Goal: Communication & Community: Ask a question

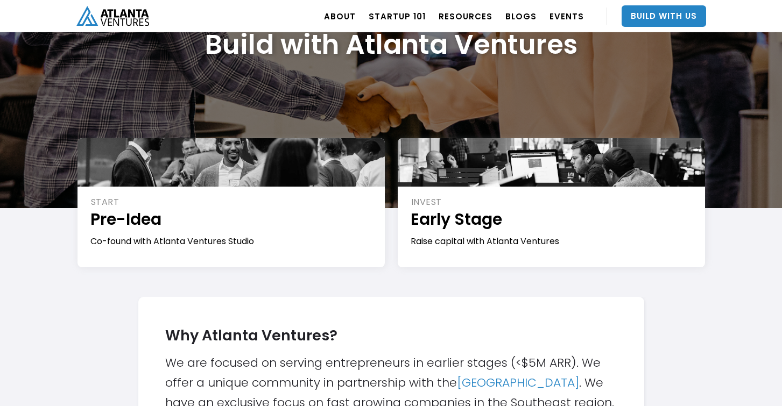
scroll to position [106, 0]
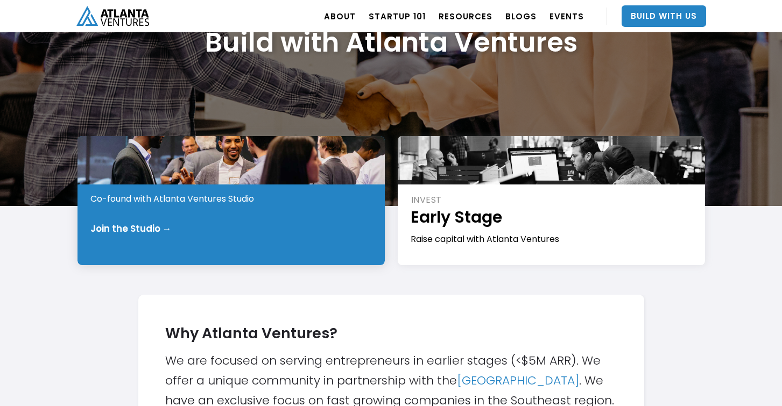
click at [160, 229] on div "Join the Studio →" at bounding box center [130, 228] width 81 height 11
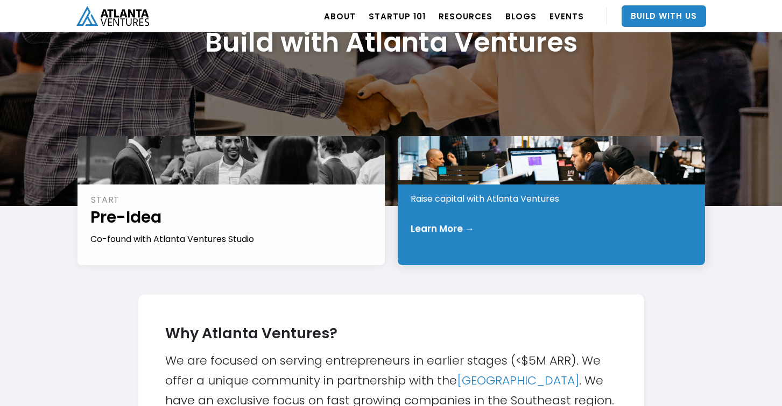
click at [467, 237] on div "INVEST Early Stage Raise capital with Atlanta Ventures Learn More →" at bounding box center [551, 200] width 307 height 129
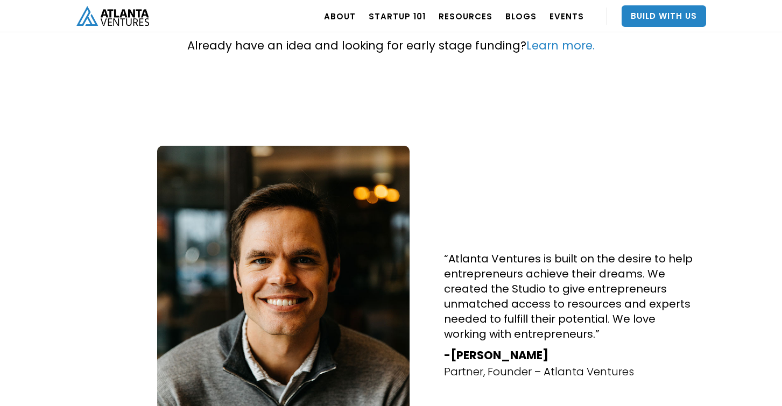
scroll to position [558, 0]
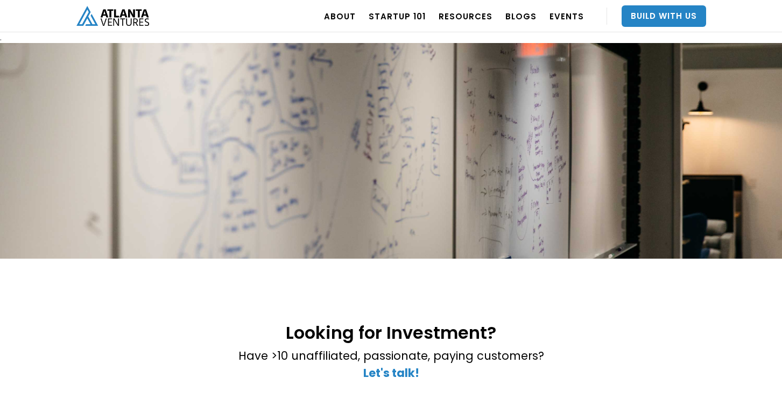
scroll to position [273, 0]
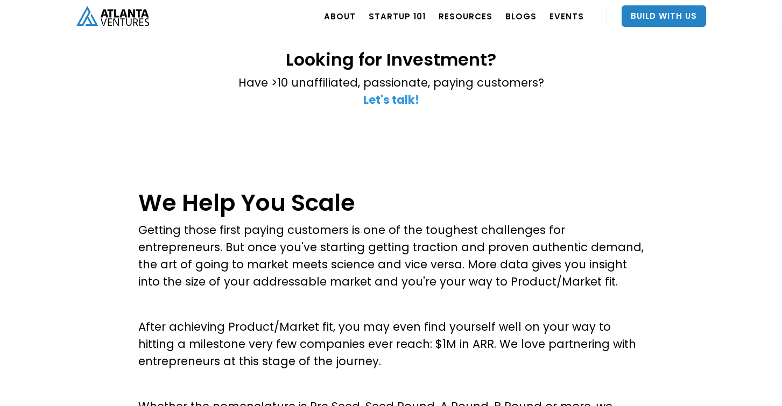
click at [377, 99] on strong "Let's talk!" at bounding box center [391, 100] width 56 height 16
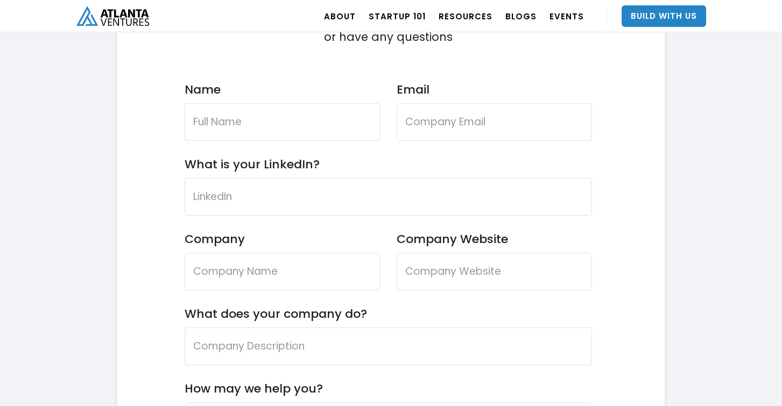
scroll to position [3206, 0]
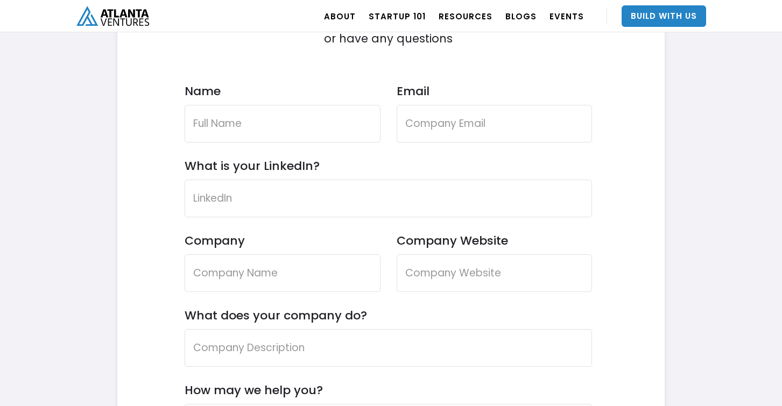
click at [292, 143] on div "Name" at bounding box center [283, 121] width 196 height 75
click at [284, 133] on input "Name" at bounding box center [283, 124] width 196 height 38
type input "Sean"
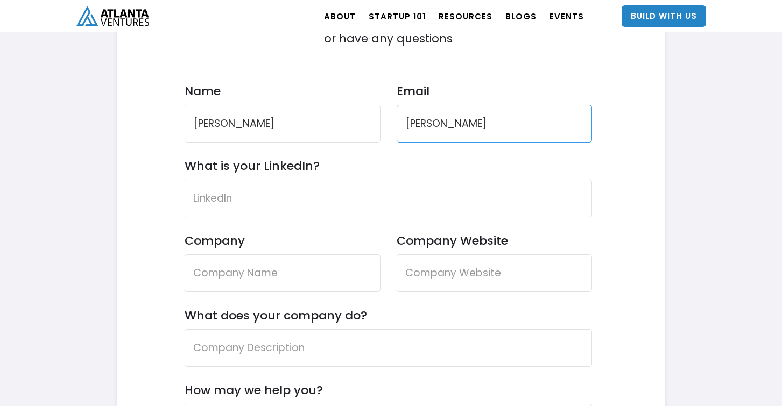
type input "Moore"
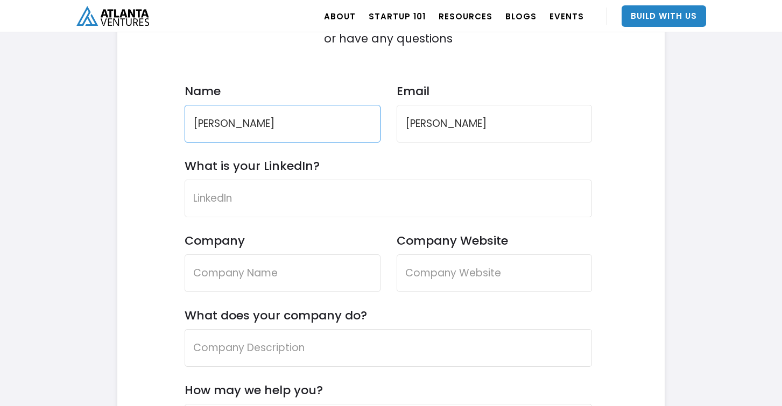
click at [265, 133] on input "Sean" at bounding box center [283, 124] width 196 height 38
type input "Sean Moore II"
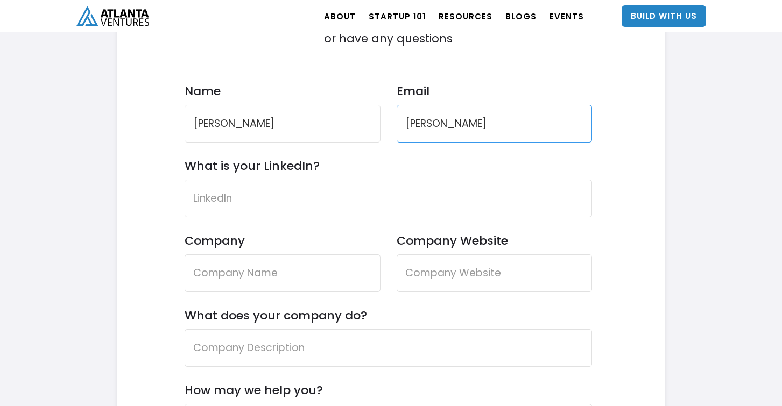
click at [413, 123] on input "Moore" at bounding box center [495, 124] width 196 height 38
type input "moore.sean@shopsmii.com"
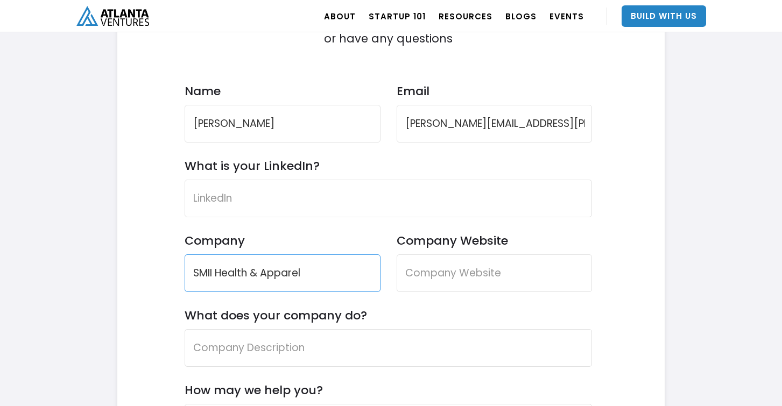
type input "SMII Health & Apparel"
type input "www.shopsmii.com"
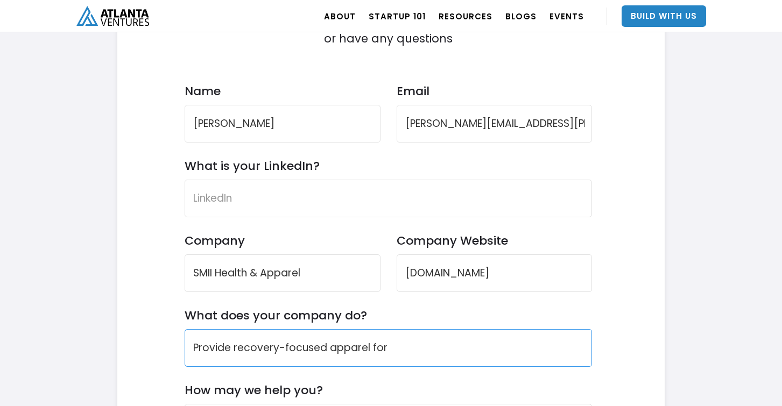
click at [248, 350] on input "Provide recovery-focused apparel for" at bounding box center [389, 348] width 408 height 38
click at [469, 349] on input "Provide active millenials with targeted on-the-go joint pain relief" at bounding box center [389, 348] width 408 height 38
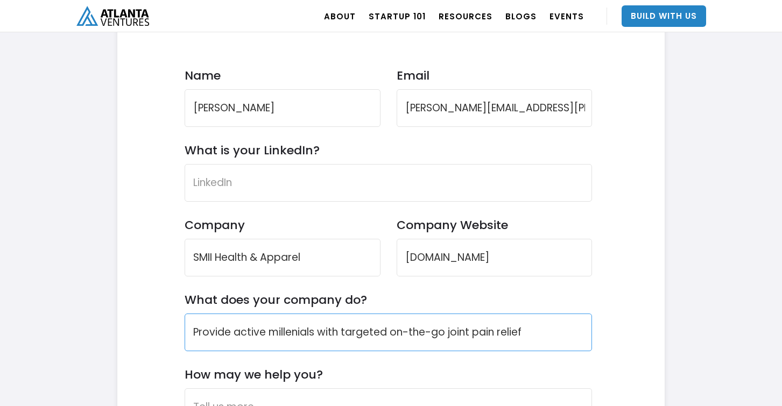
scroll to position [3222, 0]
click at [288, 334] on input "Provide active millenials with targeted on-the-go joint pain relief" at bounding box center [389, 332] width 408 height 38
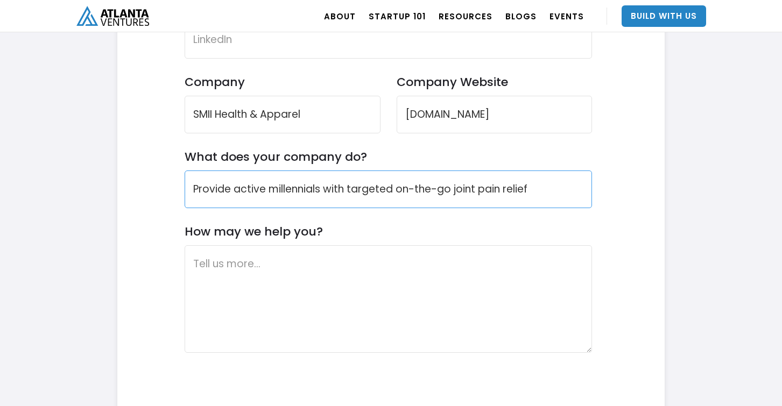
scroll to position [3368, 0]
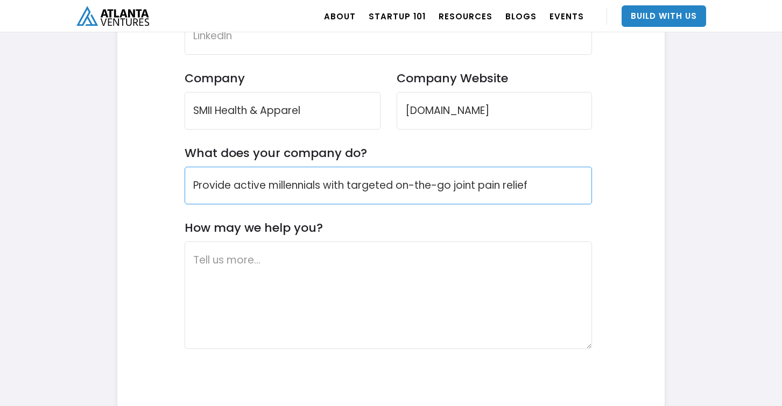
type input "Provide active millennials with targeted on-the-go joint pain relief"
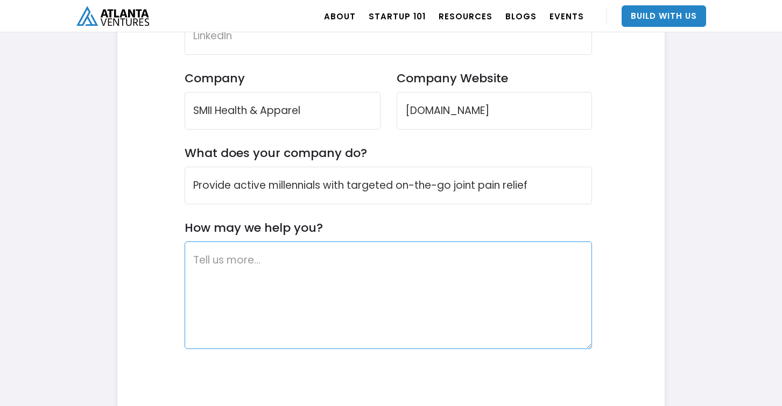
click at [289, 277] on textarea "How may we help you?" at bounding box center [389, 296] width 408 height 108
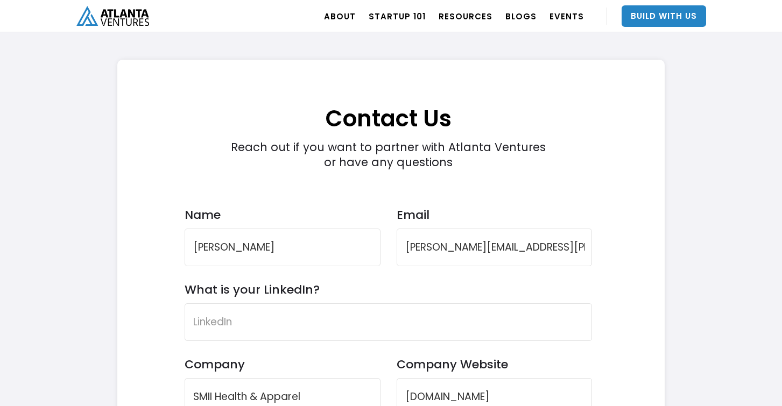
scroll to position [3082, 0]
drag, startPoint x: 439, startPoint y: 145, endPoint x: 536, endPoint y: 145, distance: 97.4
click at [537, 145] on div "Reach out if you want to partner with Atlanta Ventures or have any questions" at bounding box center [388, 155] width 326 height 30
copy div "Atlanta Ventures"
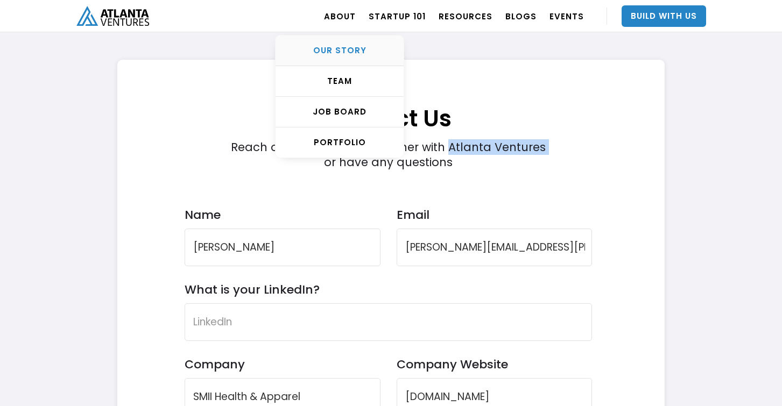
click at [341, 53] on div "OUR STORY" at bounding box center [339, 50] width 128 height 11
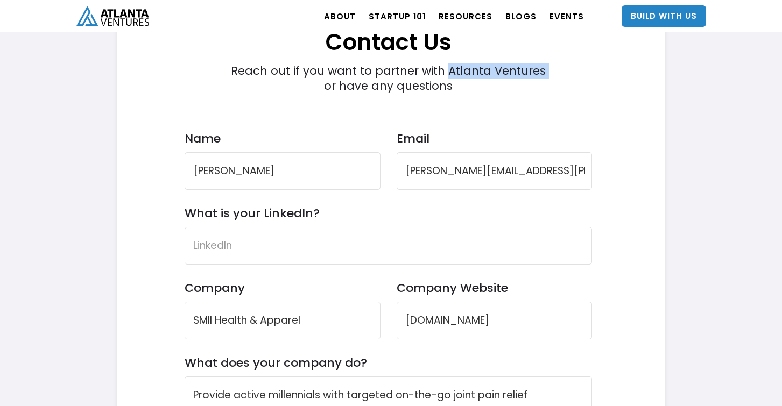
scroll to position [3283, 0]
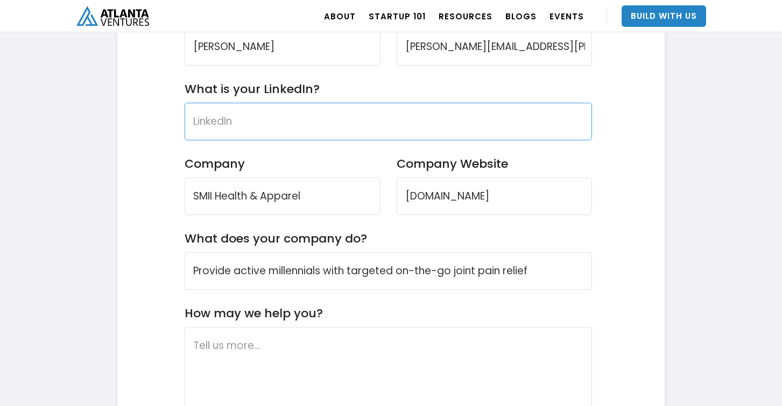
click at [257, 138] on input "What is your LinkedIn?" at bounding box center [389, 122] width 408 height 38
paste input "https://www.linkedin.com/in/sean-moore-ii/"
drag, startPoint x: 234, startPoint y: 120, endPoint x: 89, endPoint y: 110, distance: 144.5
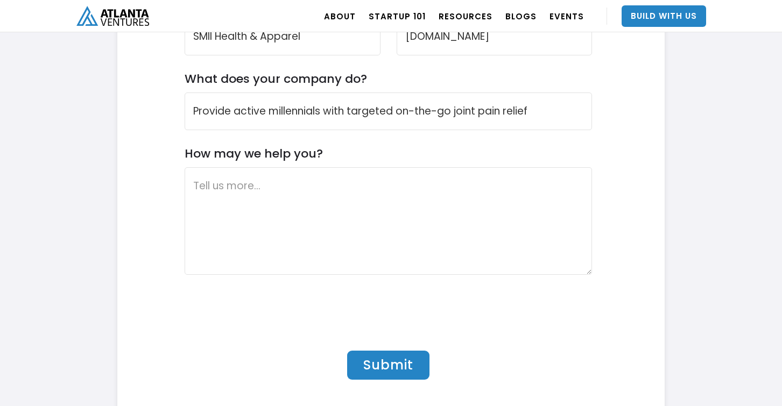
scroll to position [3445, 0]
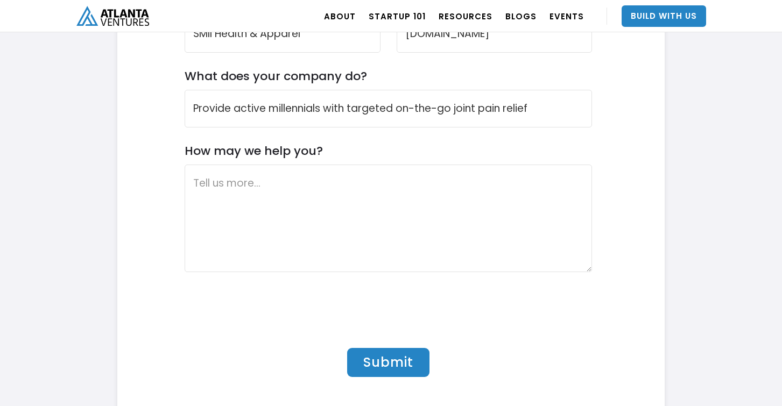
type input "www.linkedin.com/in/sean-moore-ii/"
click at [287, 206] on textarea "How may we help you?" at bounding box center [389, 219] width 408 height 108
click at [258, 215] on textarea "How may we help you?" at bounding box center [389, 219] width 408 height 108
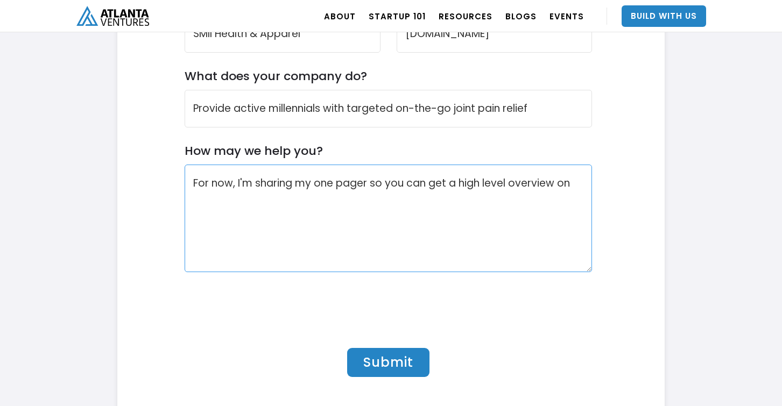
click at [312, 211] on textarea "For now, I'm sharing my one pager so you can get a high level overview on" at bounding box center [389, 219] width 408 height 108
drag, startPoint x: 297, startPoint y: 229, endPoint x: 554, endPoint y: 216, distance: 257.0
click at [554, 216] on textarea "For now, I'm sharing SMII Health & Apparel's one pager so you can get a high le…" at bounding box center [389, 219] width 408 height 108
click at [242, 182] on textarea "For now, I'm sharing SMII Health & Apparel's one pager so you can learn more." at bounding box center [389, 219] width 408 height 108
paste textarea "I’m reaching out to schedule 15 minutes with Atlanta Ventures, as I believe you…"
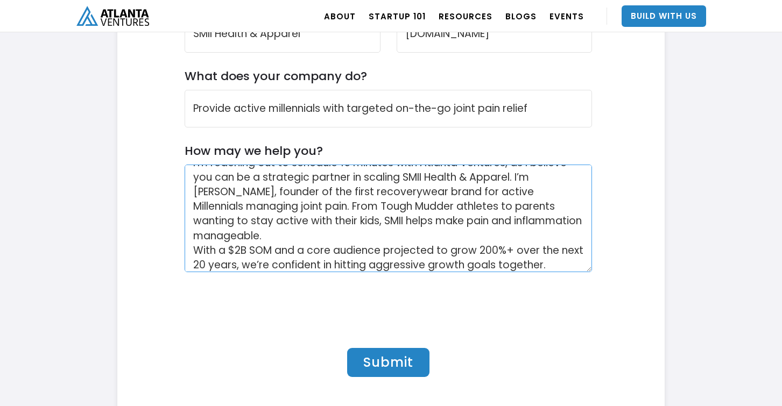
scroll to position [8, 0]
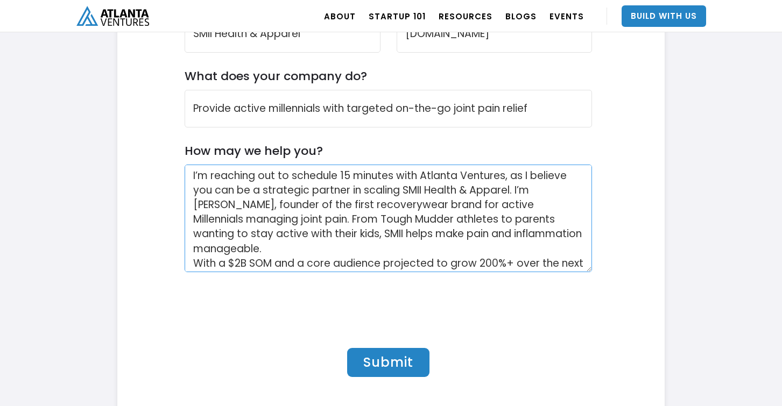
click at [264, 255] on textarea "I’m reaching out to schedule 15 minutes with Atlanta Ventures, as I believe you…" at bounding box center [389, 219] width 408 height 108
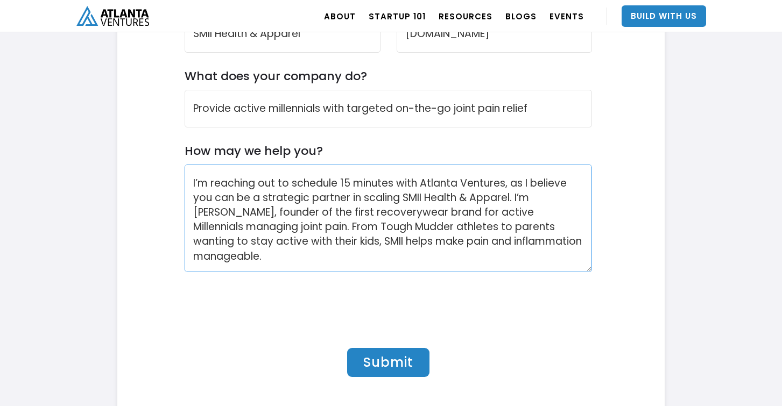
scroll to position [0, 0]
click at [194, 184] on textarea "I’m reaching out to schedule 15 minutes with Atlanta Ventures, as I believe you…" at bounding box center [389, 219] width 408 height 108
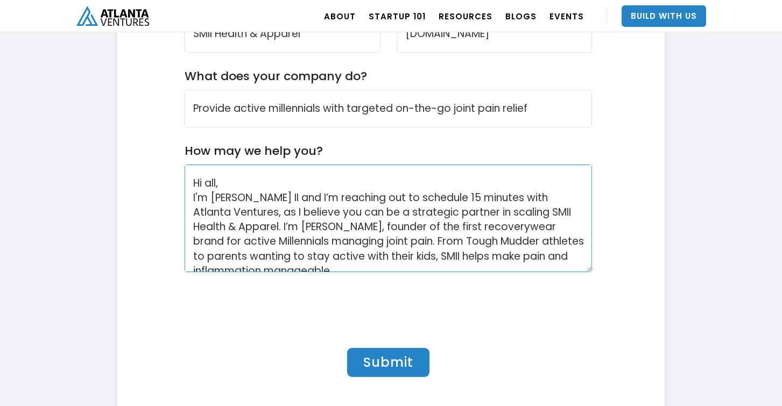
click at [214, 201] on textarea "Hi all, I'm Ean Moore II and I’m reaching out to schedule 15 minutes with Atlan…" at bounding box center [389, 219] width 408 height 108
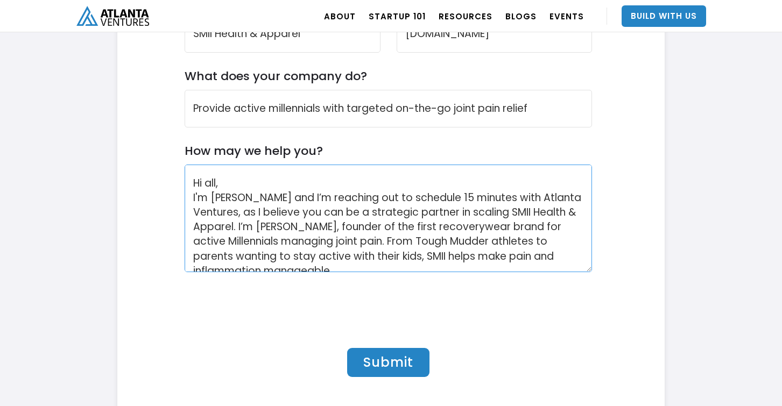
click at [278, 199] on textarea "Hi all, I'm Sean Moore II and I’m reaching out to schedule 15 minutes with Atla…" at bounding box center [389, 219] width 408 height 108
drag, startPoint x: 328, startPoint y: 226, endPoint x: 238, endPoint y: 225, distance: 89.3
click at [238, 225] on textarea "Hi all, I'm Sean Moore II and I’m reaching out to schedule 15 minutes with Atla…" at bounding box center [389, 219] width 408 height 108
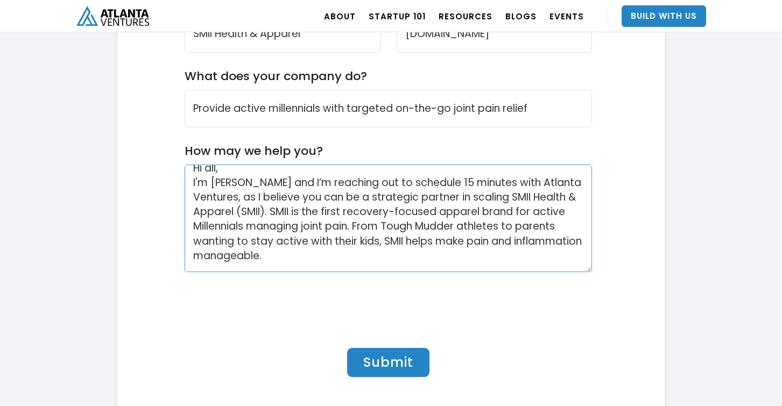
scroll to position [19, 0]
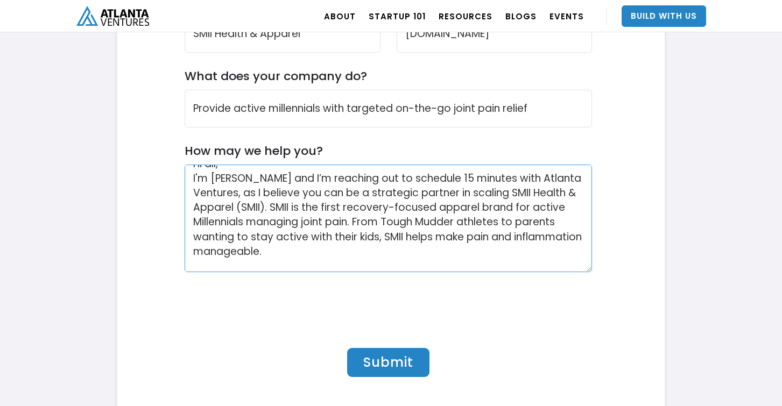
click at [465, 237] on textarea "Hi all, I'm Sean Moore II and I’m reaching out to schedule 15 minutes with Atla…" at bounding box center [389, 219] width 408 height 108
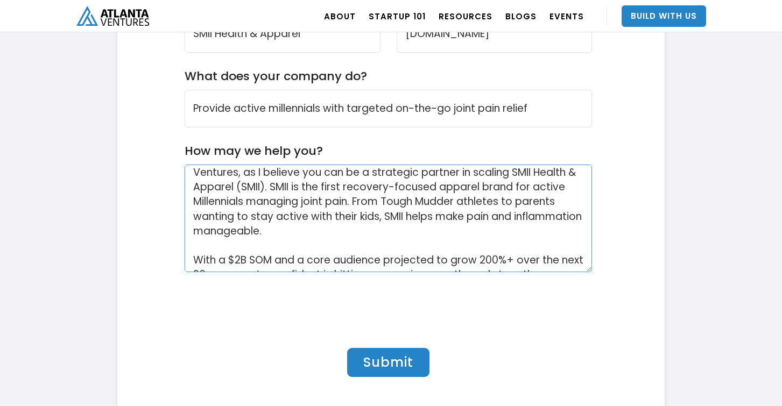
scroll to position [42, 0]
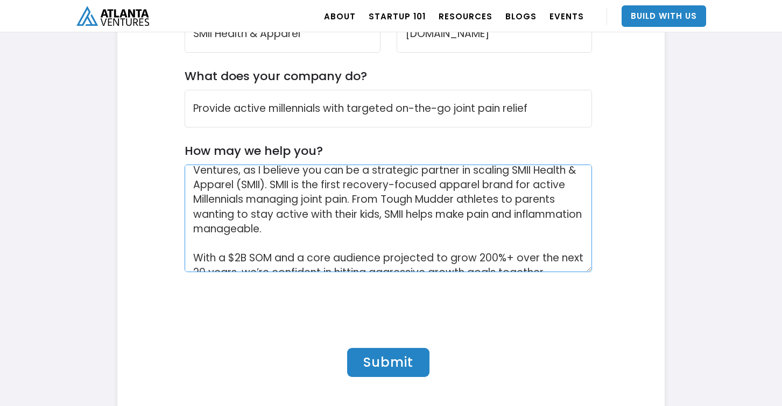
click at [342, 228] on textarea "Hi all, I'm Sean Moore II and I’m reaching out to schedule 15 minutes with Atla…" at bounding box center [389, 219] width 408 height 108
click at [402, 226] on textarea "Hi all, I'm Sean Moore II and I’m reaching out to schedule 15 minutes with Atla…" at bounding box center [389, 219] width 408 height 108
click at [336, 232] on textarea "Hi all, I'm Sean Moore II and I’m reaching out to schedule 15 minutes with Atla…" at bounding box center [389, 219] width 408 height 108
click at [333, 228] on textarea "Hi all, I'm Sean Moore II and I’m reaching out to schedule 15 minutes with Atla…" at bounding box center [389, 219] width 408 height 108
click at [328, 217] on textarea "Hi all, I'm Sean Moore II and I’m reaching out to schedule 15 minutes with Atla…" at bounding box center [389, 219] width 408 height 108
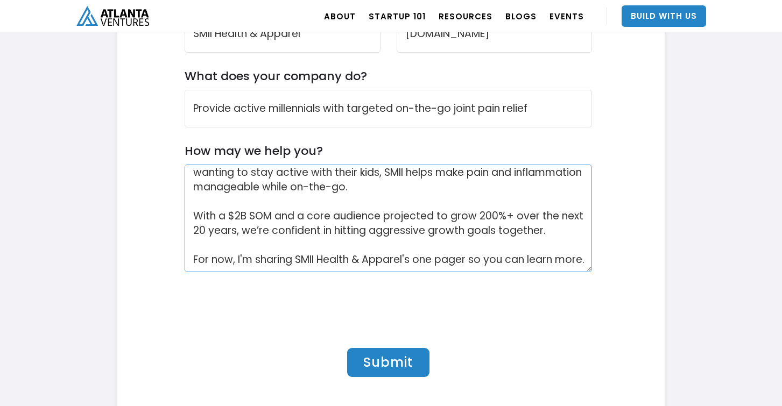
scroll to position [97, 0]
click at [300, 201] on textarea "Hi all, I'm Sean Moore II and I’m reaching out to schedule 15 minutes with Atla…" at bounding box center [389, 219] width 408 height 108
click at [371, 218] on textarea "Hi all, I'm Sean Moore II and I’m reaching out to schedule 15 minutes with Atla…" at bounding box center [389, 219] width 408 height 108
drag, startPoint x: 562, startPoint y: 216, endPoint x: 327, endPoint y: 218, distance: 235.1
click at [327, 218] on textarea "Hi all, I'm Sean Moore II and I’m reaching out to schedule 15 minutes with Atla…" at bounding box center [389, 219] width 408 height 108
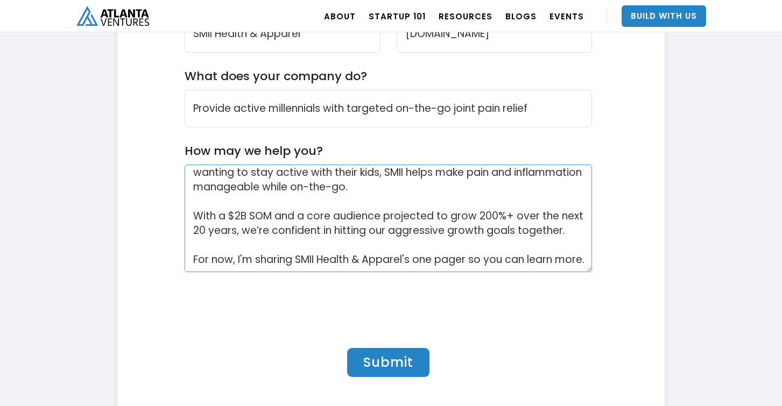
click at [350, 217] on textarea "Hi all, I'm Sean Moore II and I’m reaching out to schedule 15 minutes with Atla…" at bounding box center [389, 219] width 408 height 108
click at [334, 218] on textarea "Hi all, I'm Sean Moore II and I’m reaching out to schedule 15 minutes with Atla…" at bounding box center [389, 219] width 408 height 108
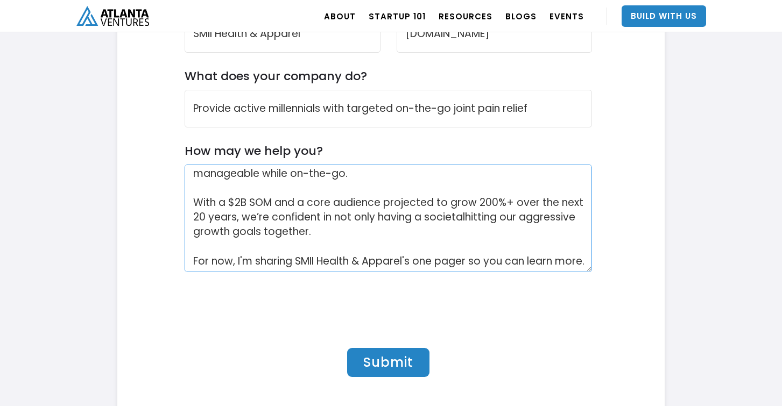
drag, startPoint x: 376, startPoint y: 217, endPoint x: 351, endPoint y: 217, distance: 24.7
click at [351, 217] on textarea "Hi all, I'm Sean Moore II and I’m reaching out to schedule 15 minutes with Atla…" at bounding box center [389, 219] width 408 height 108
click at [422, 216] on textarea "Hi all, I'm Sean Moore II and I’m reaching out to schedule 15 minutes with Atla…" at bounding box center [389, 219] width 408 height 108
drag, startPoint x: 563, startPoint y: 228, endPoint x: 330, endPoint y: 230, distance: 233.5
click at [330, 230] on textarea "Hi all, I'm Sean Moore II and I’m reaching out to schedule 15 minutes with Atla…" at bounding box center [389, 219] width 408 height 108
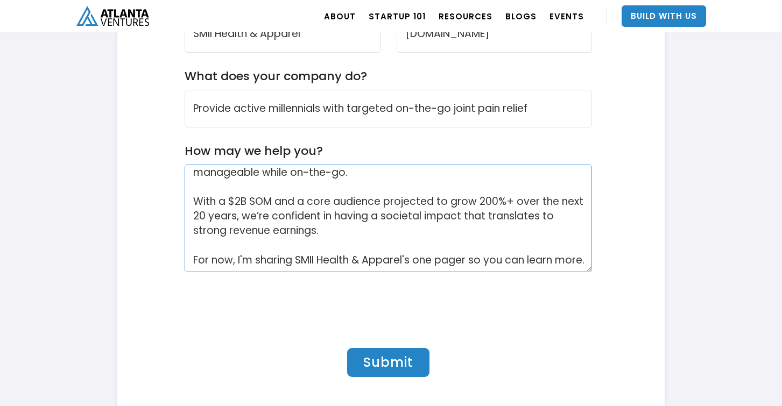
scroll to position [112, 0]
click at [275, 262] on textarea "Hi all, I'm Sean Moore II and I’m reaching out to schedule 15 minutes with Atla…" at bounding box center [389, 219] width 408 height 108
paste textarea "I’m reaching out to schedule 15 minutes with Atlanta Ventures, as I believe you…"
paste textarea "https://docsend.com/v/572sv/atlantaventures"
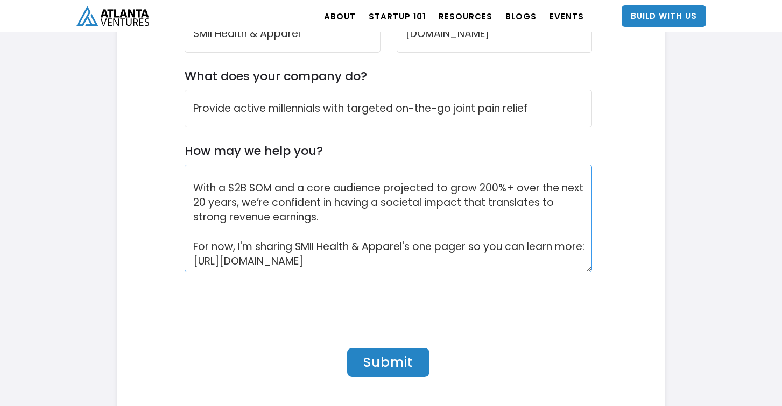
click at [509, 245] on textarea "Hi all, I'm Sean Moore II and I’m reaching out to schedule 15 minutes with Atla…" at bounding box center [389, 219] width 408 height 108
click at [477, 264] on textarea "Hi all, I'm Sean Moore II and I’m reaching out to schedule 15 minutes with Atla…" at bounding box center [389, 219] width 408 height 108
click at [223, 259] on textarea "Hi all, I'm Sean Moore II and I’m reaching out to schedule 15 minutes with Atla…" at bounding box center [389, 219] width 408 height 108
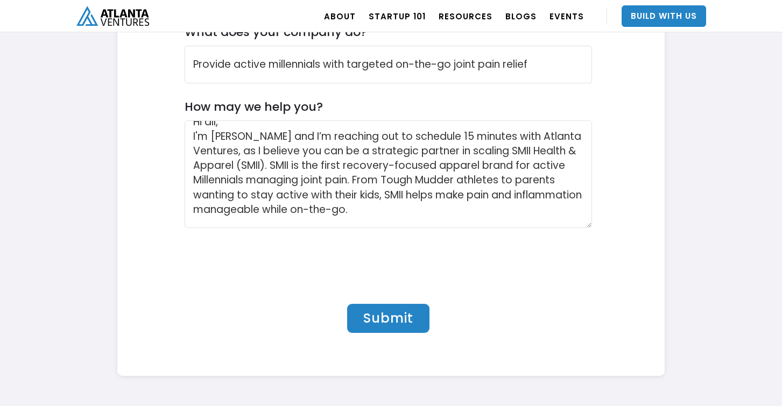
scroll to position [19, 0]
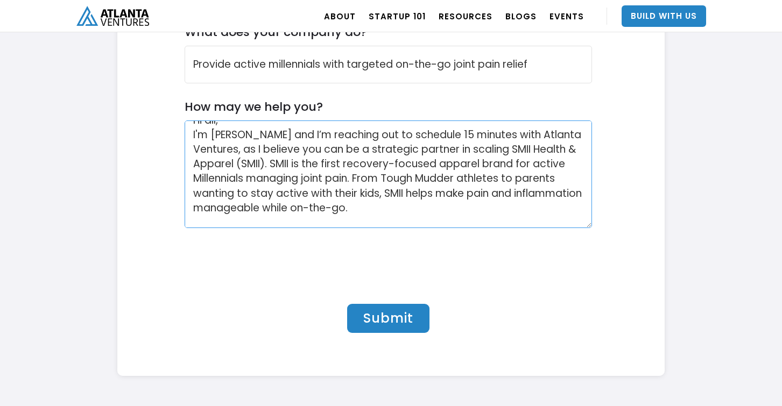
click at [534, 135] on textarea "Hi all, I'm Sean Moore II and I’m reaching out to schedule 15 minutes with Atla…" at bounding box center [389, 175] width 408 height 108
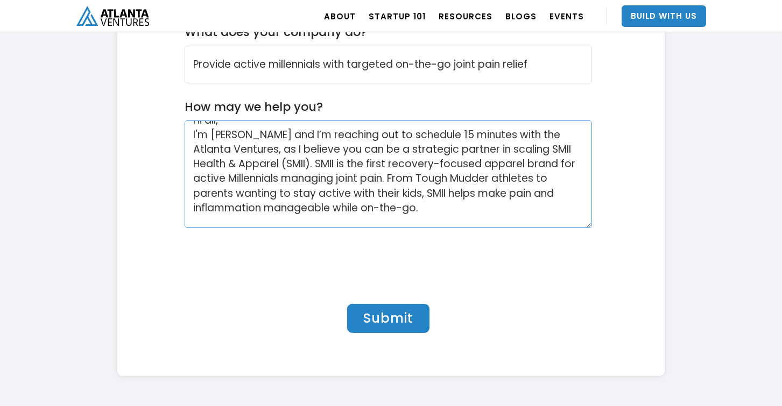
click at [277, 148] on textarea "Hi all, I'm Sean Moore II and I’m reaching out to schedule 15 minutes with the …" at bounding box center [389, 175] width 408 height 108
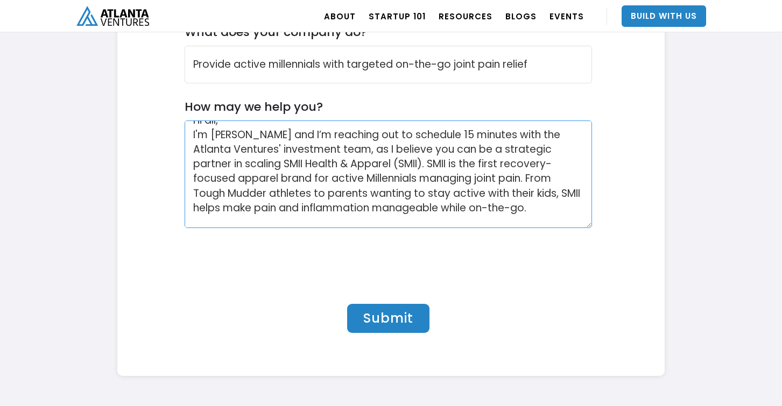
click at [458, 150] on textarea "Hi all, I'm Sean Moore II and I’m reaching out to schedule 15 minutes with the …" at bounding box center [389, 175] width 408 height 108
click at [425, 162] on textarea "Hi all, I'm Sean Moore II and I’m reaching out to schedule 15 minutes with the …" at bounding box center [389, 175] width 408 height 108
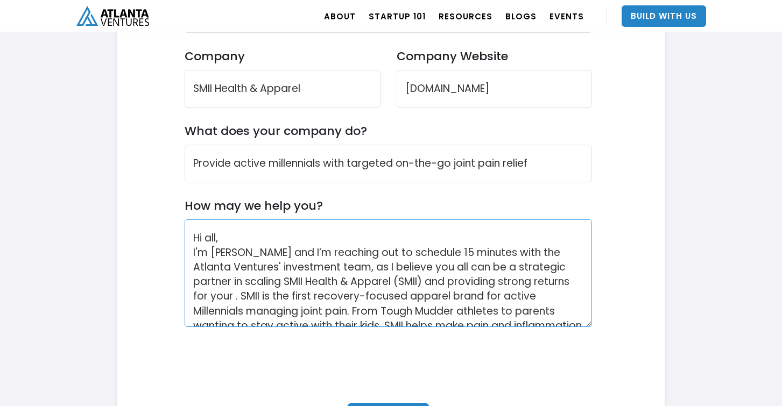
scroll to position [1, 0]
click at [441, 284] on textarea "Hi all, I'm Sean Moore II and I’m reaching out to schedule 15 minutes with the …" at bounding box center [389, 274] width 408 height 108
click at [232, 295] on textarea "Hi all, I'm Sean Moore II and I’m reaching out to schedule 15 minutes with the …" at bounding box center [389, 274] width 408 height 108
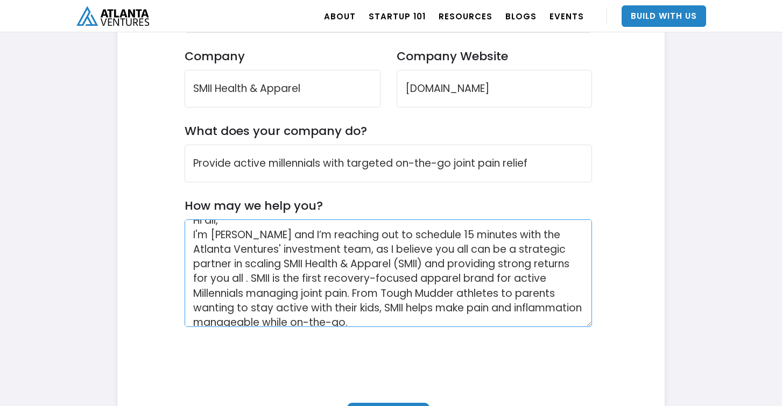
scroll to position [20, 0]
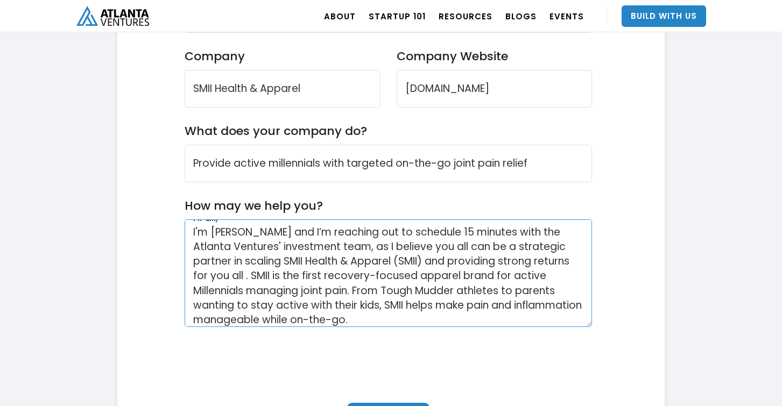
drag, startPoint x: 247, startPoint y: 275, endPoint x: 191, endPoint y: 231, distance: 71.6
click at [191, 231] on textarea "Hi all, I'm Sean Moore II and I’m reaching out to schedule 15 minutes with the …" at bounding box center [389, 274] width 408 height 108
paste textarea "’m Sean Moore II, and I’m reaching out to schedule 15 minutes with the Atlanta …"
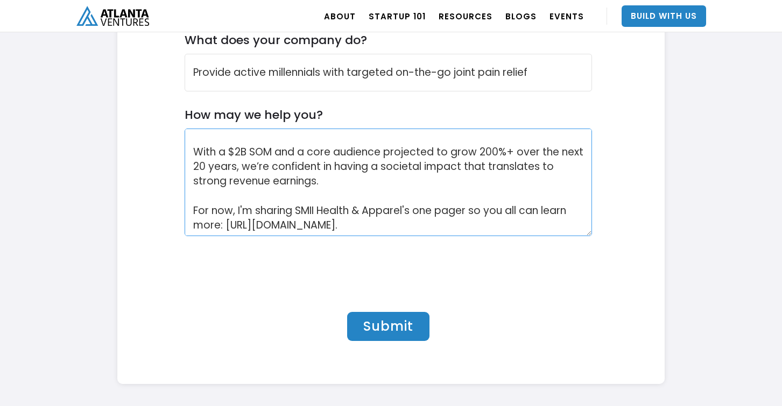
scroll to position [3484, 0]
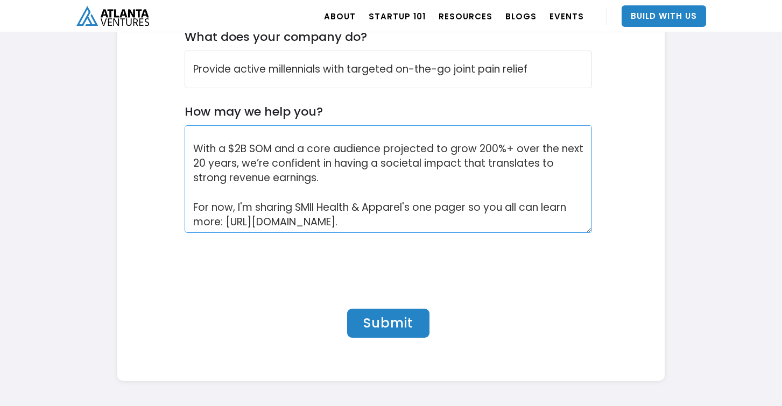
type textarea "Hi all, I’m Sean Moore II, and I’m reaching out to schedule 15 minutes with the…"
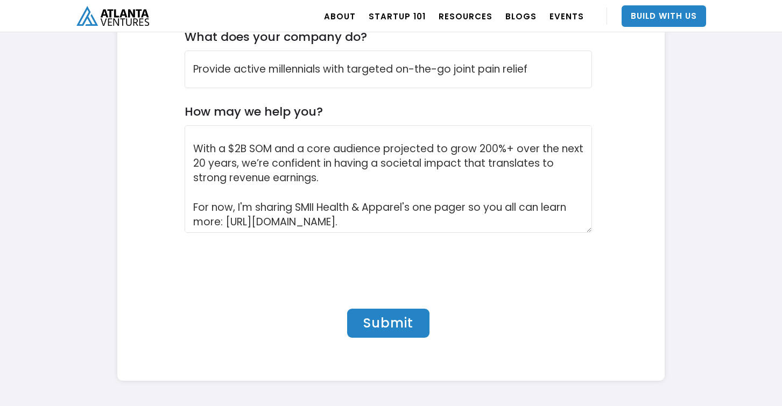
scroll to position [23, 0]
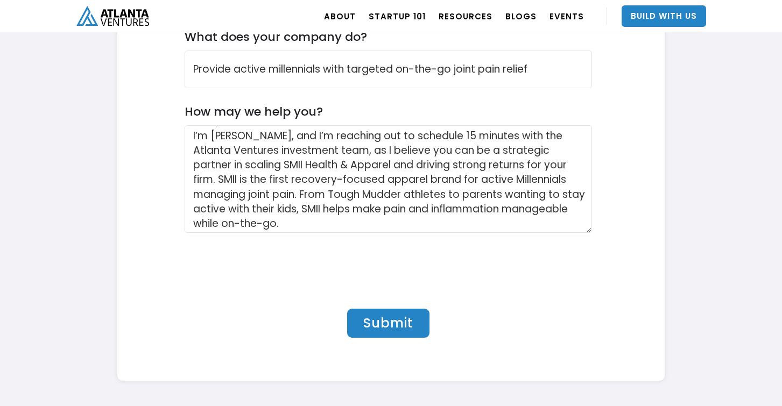
click at [358, 333] on input "Submit" at bounding box center [388, 323] width 82 height 29
type input "Submit"
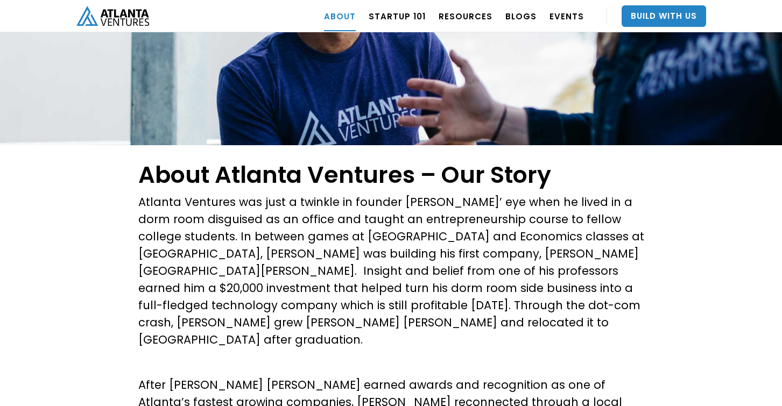
scroll to position [111, 0]
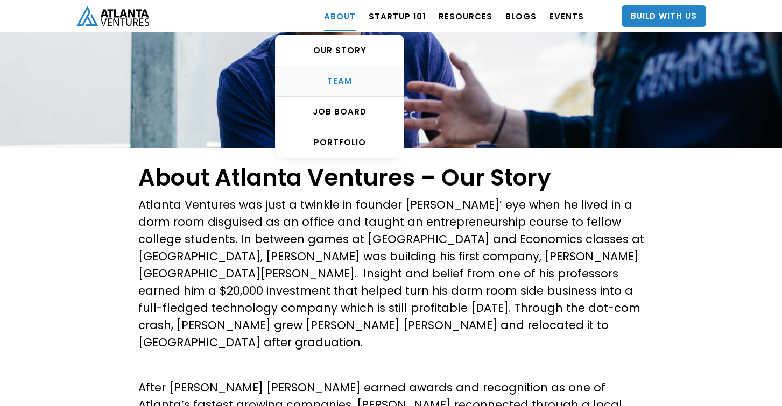
click at [353, 88] on link "TEAM" at bounding box center [339, 81] width 128 height 31
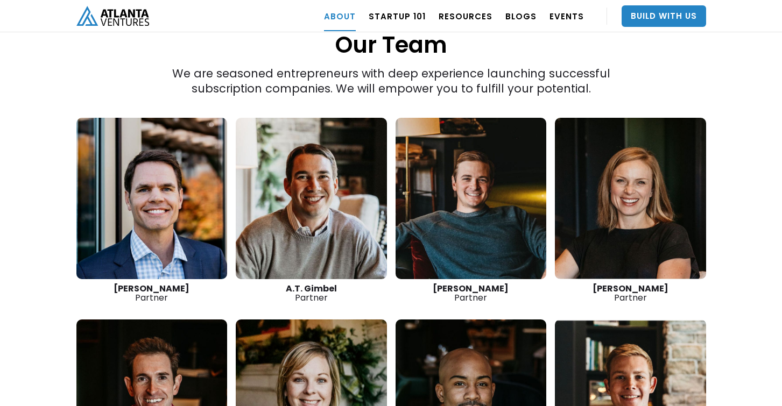
scroll to position [1487, 0]
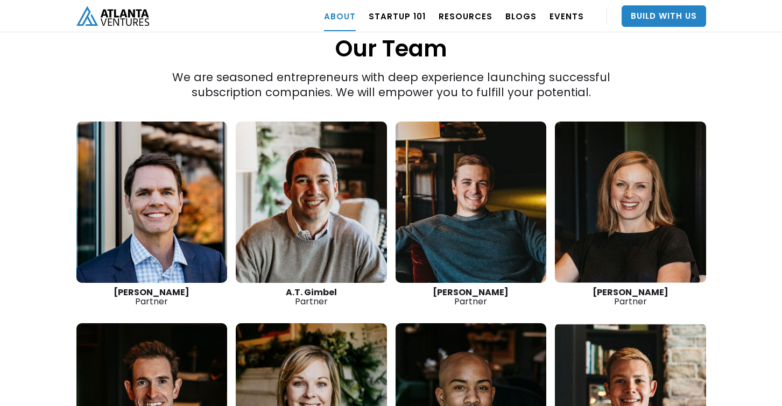
click at [176, 188] on link at bounding box center [151, 202] width 151 height 161
click at [300, 203] on link at bounding box center [311, 202] width 151 height 161
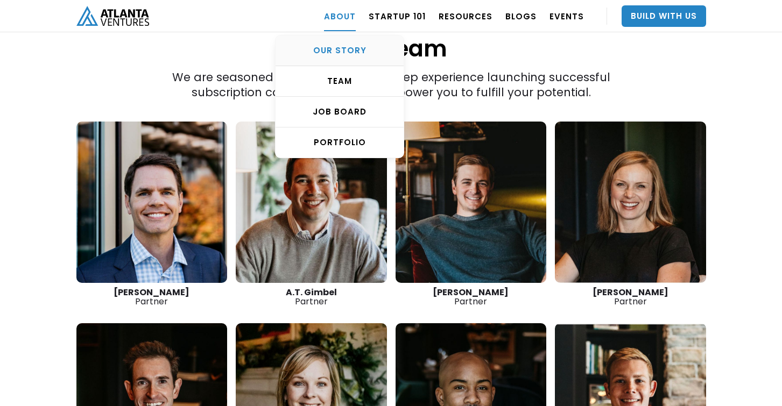
click at [352, 51] on div "OUR STORY" at bounding box center [339, 50] width 128 height 11
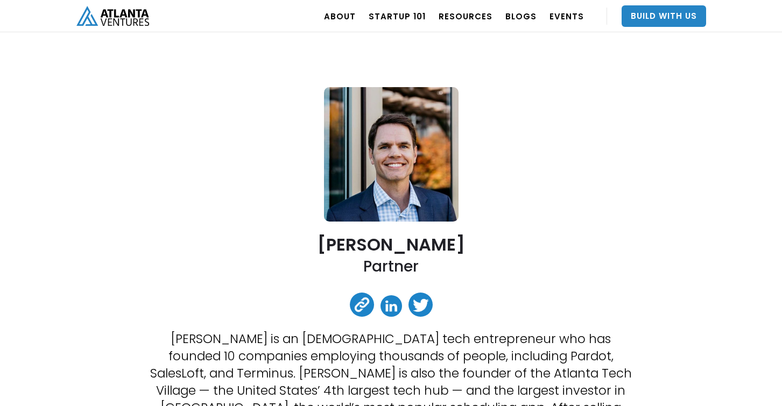
scroll to position [84, 0]
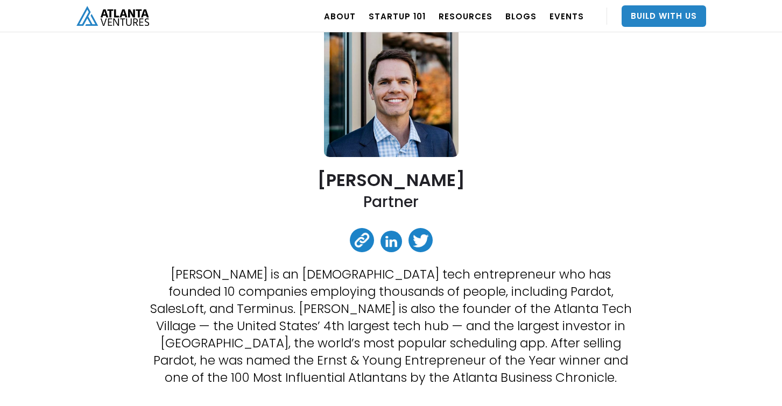
click at [386, 243] on link at bounding box center [391, 242] width 22 height 22
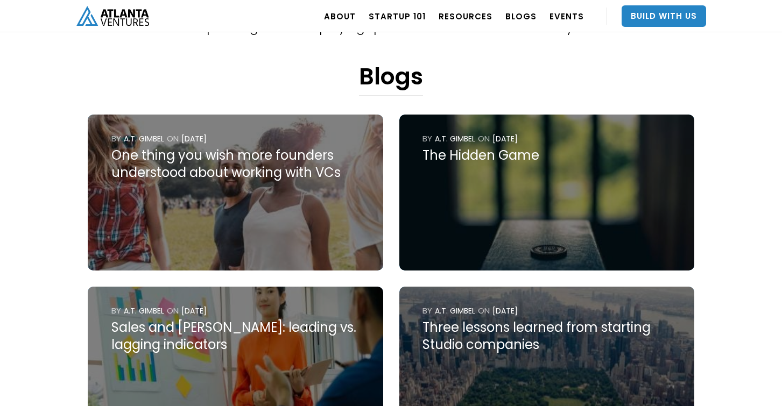
scroll to position [684, 0]
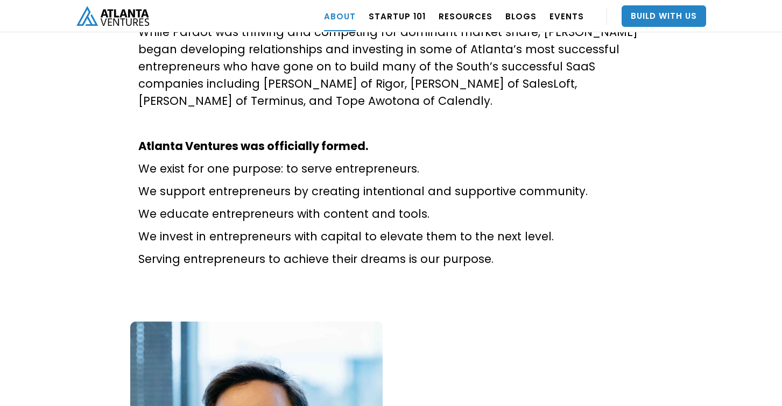
scroll to position [632, 0]
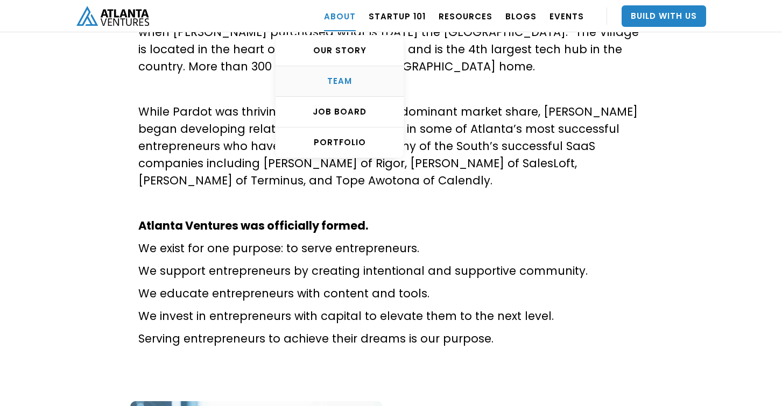
click at [352, 86] on div "TEAM" at bounding box center [339, 81] width 128 height 11
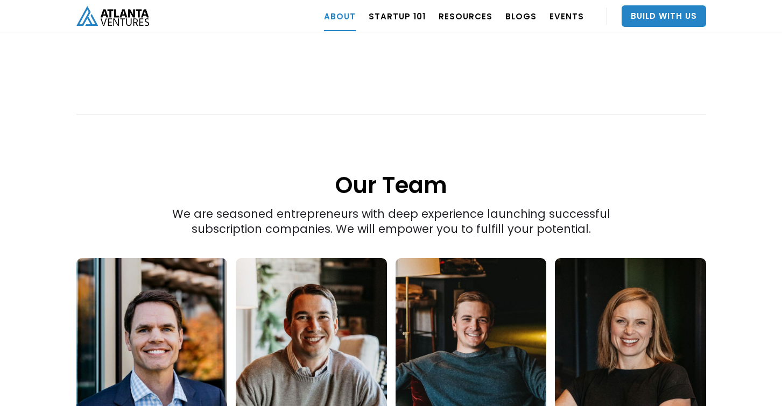
scroll to position [1354, 0]
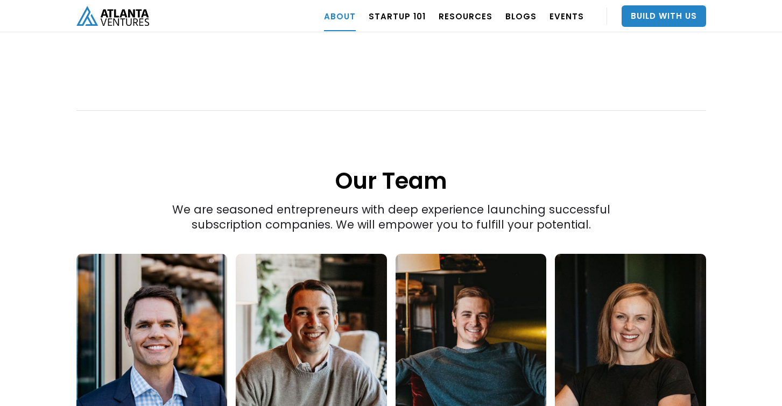
click at [315, 270] on link at bounding box center [311, 334] width 151 height 161
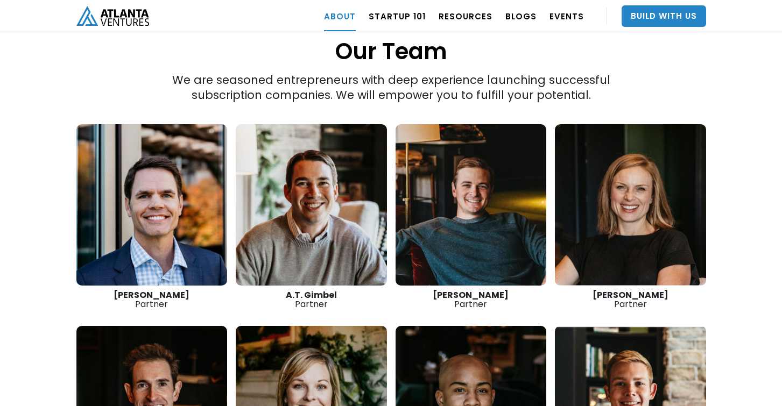
scroll to position [1524, 0]
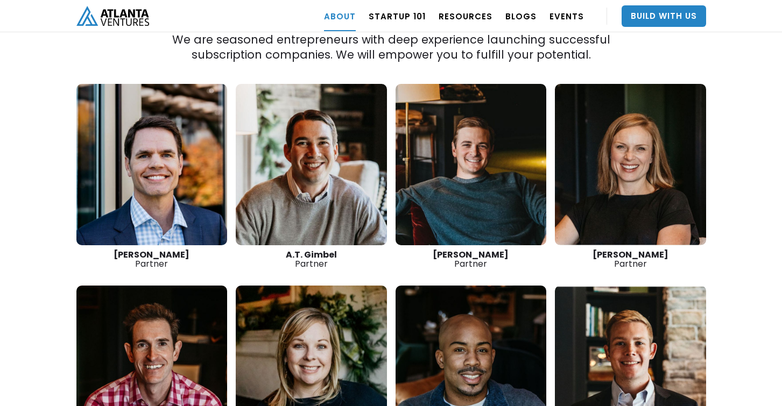
click at [471, 161] on link at bounding box center [470, 164] width 151 height 161
click at [626, 192] on link at bounding box center [630, 164] width 151 height 161
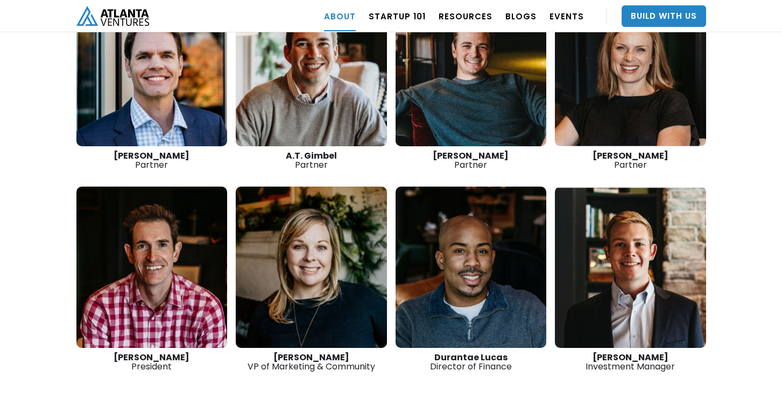
scroll to position [1645, 0]
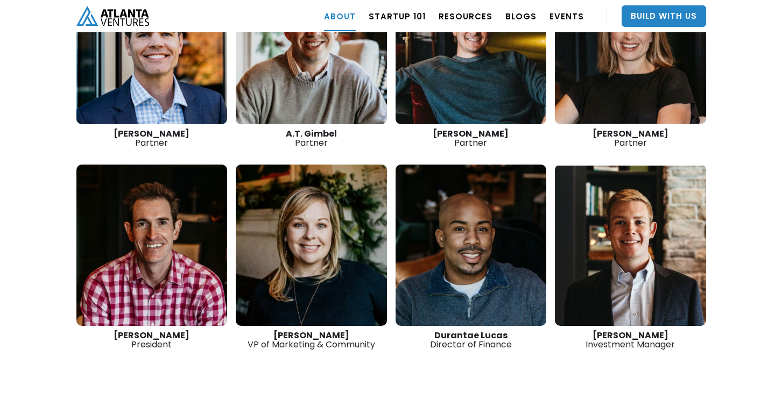
click at [194, 224] on link at bounding box center [151, 245] width 151 height 161
click at [668, 254] on link at bounding box center [630, 245] width 151 height 161
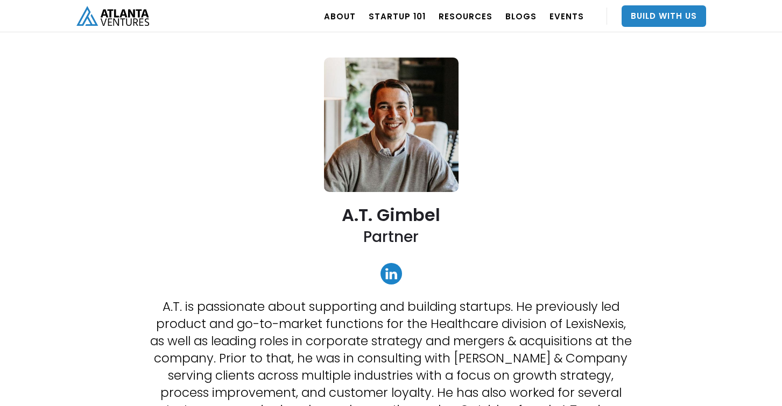
scroll to position [41, 0]
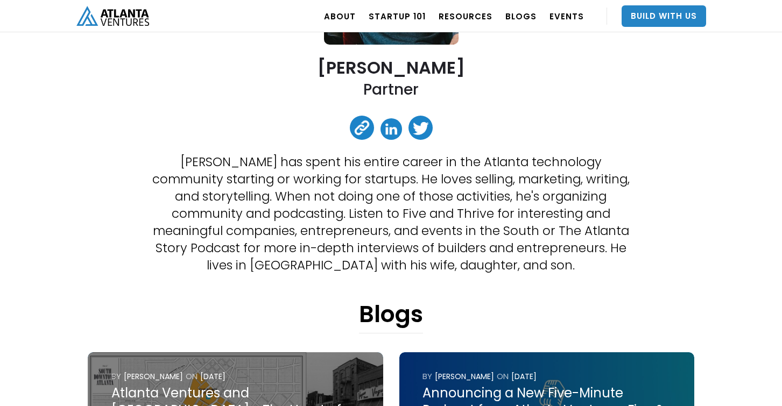
scroll to position [200, 0]
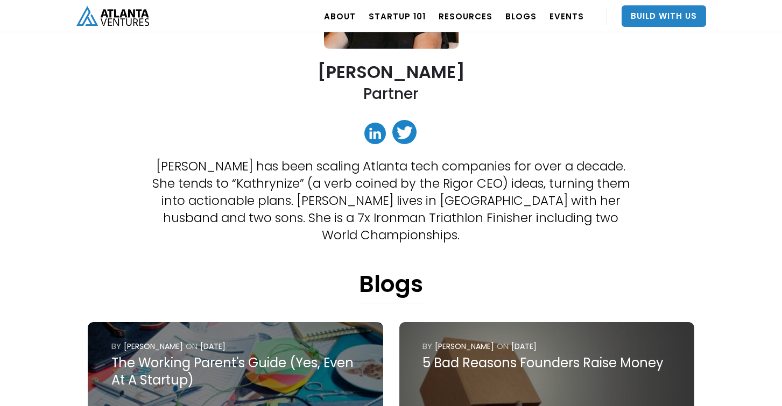
scroll to position [193, 0]
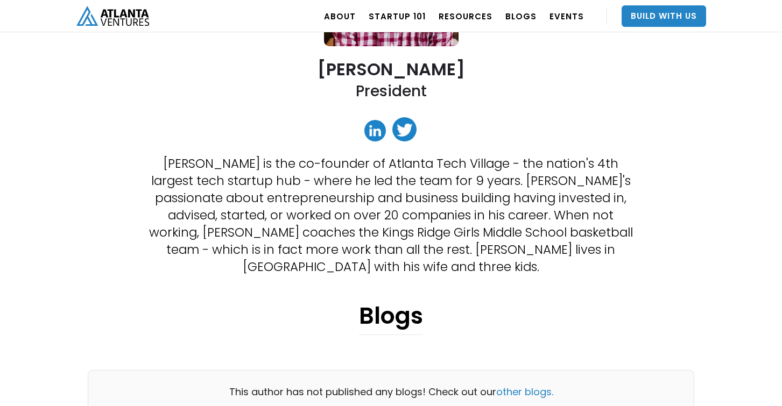
scroll to position [197, 0]
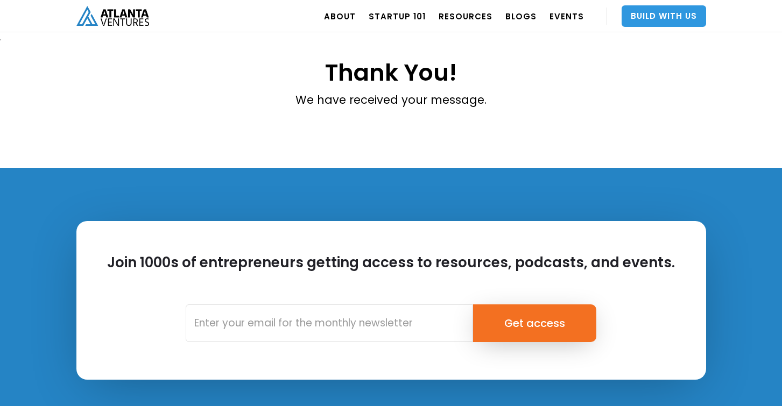
click at [643, 24] on link "Build With Us" at bounding box center [663, 16] width 84 height 22
